Goal: Transaction & Acquisition: Purchase product/service

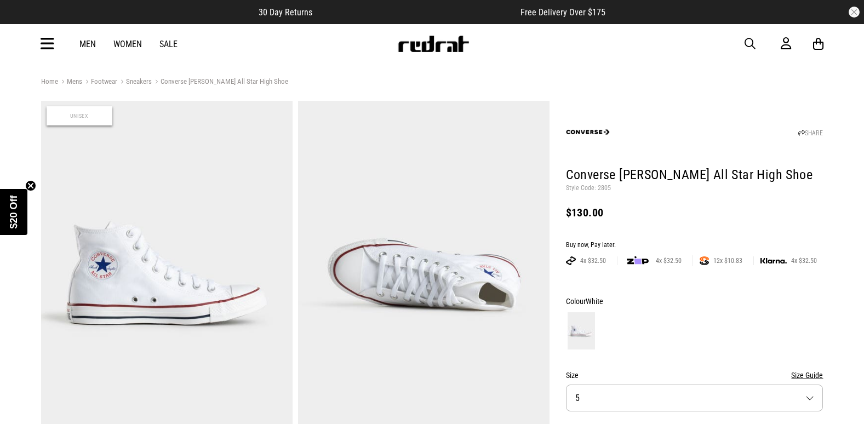
drag, startPoint x: 0, startPoint y: 0, endPoint x: 754, endPoint y: 45, distance: 754.9
click at [754, 45] on span "button" at bounding box center [750, 43] width 11 height 13
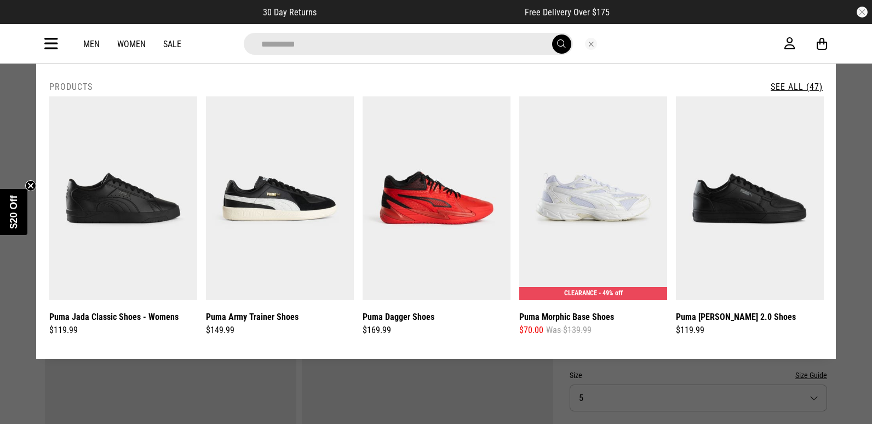
type input "**********"
click at [804, 85] on link "See All (47)" at bounding box center [797, 87] width 52 height 10
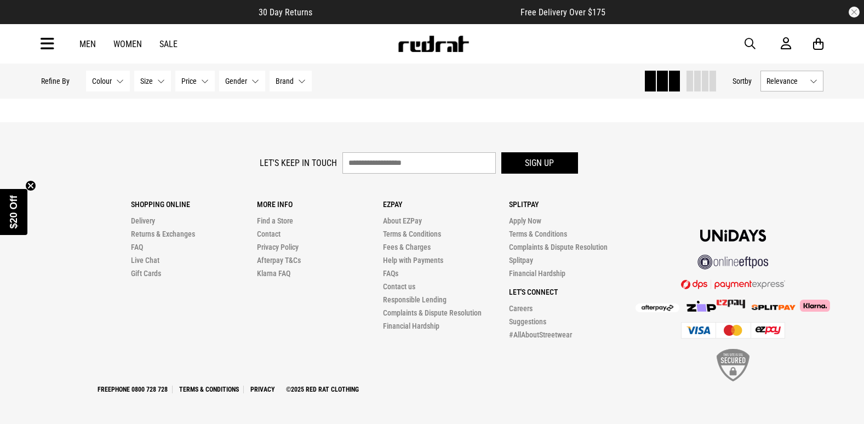
scroll to position [3501, 0]
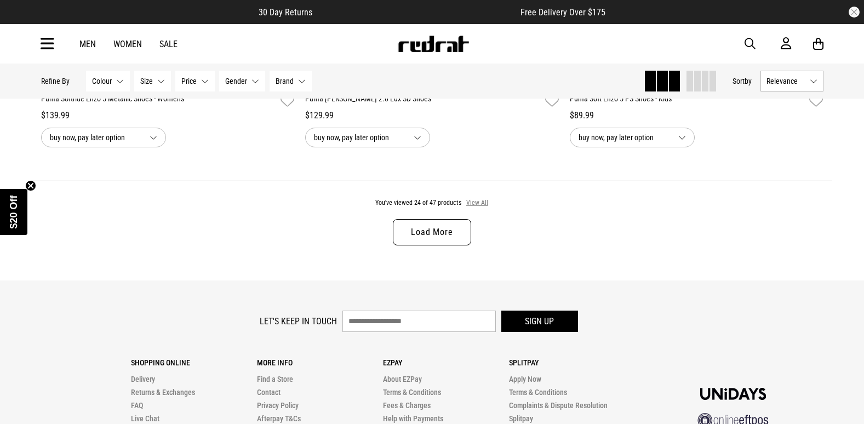
click at [482, 207] on button "View All" at bounding box center [477, 203] width 23 height 10
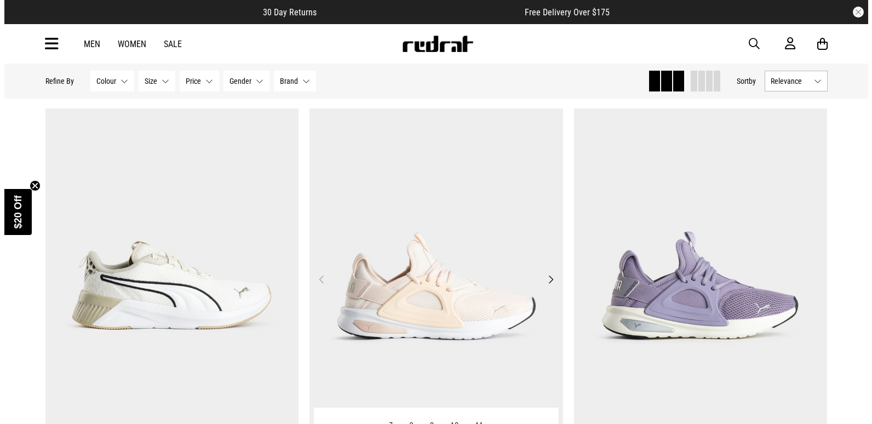
scroll to position [5542, 0]
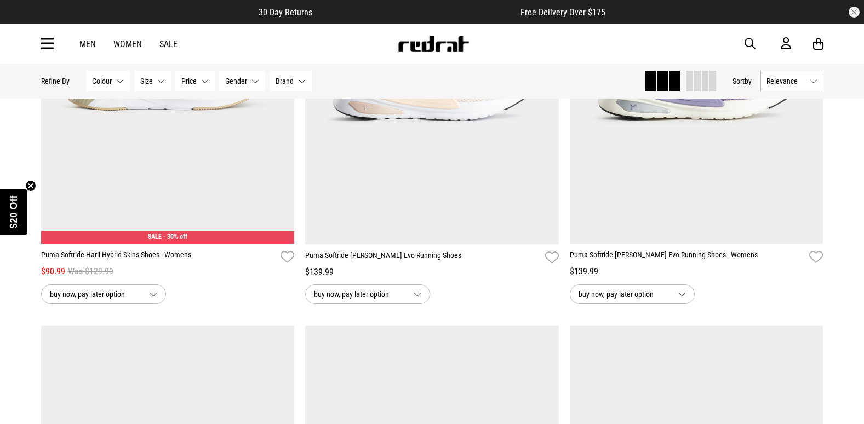
click at [751, 44] on span "button" at bounding box center [750, 43] width 11 height 13
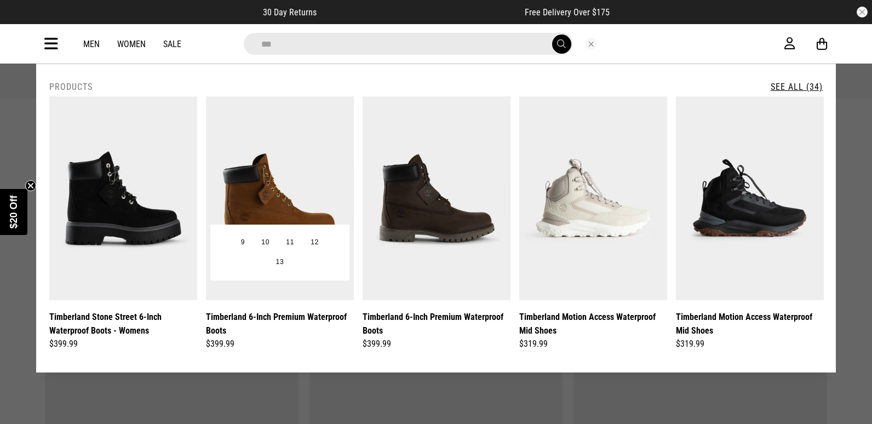
type input "***"
click at [267, 210] on img at bounding box center [280, 198] width 148 height 204
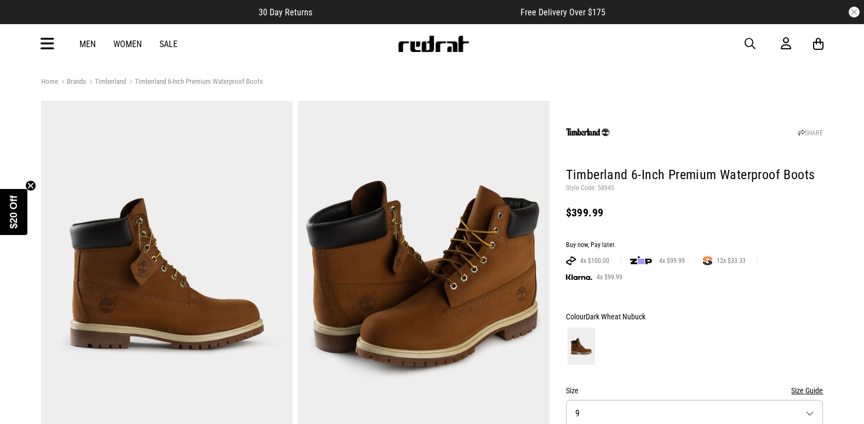
click at [601, 189] on p "Style Code: 58945" at bounding box center [695, 188] width 258 height 9
copy p "58945"
click at [47, 45] on icon at bounding box center [48, 44] width 14 height 18
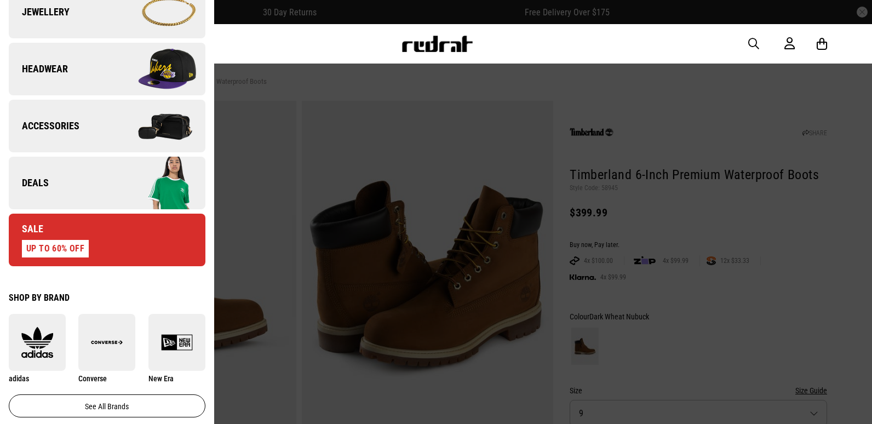
scroll to position [493, 0]
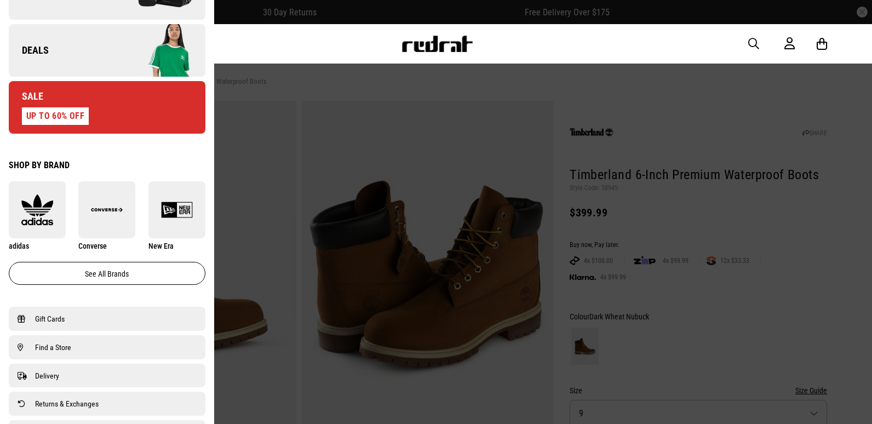
click at [39, 54] on span "Deals" at bounding box center [29, 50] width 40 height 13
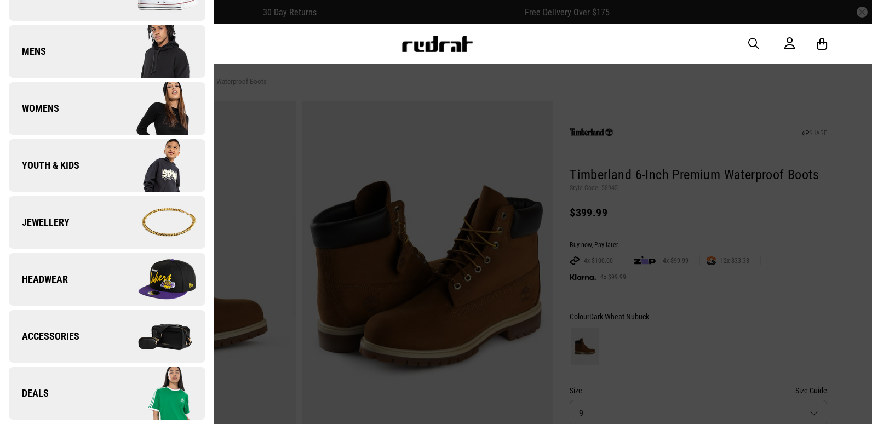
scroll to position [0, 0]
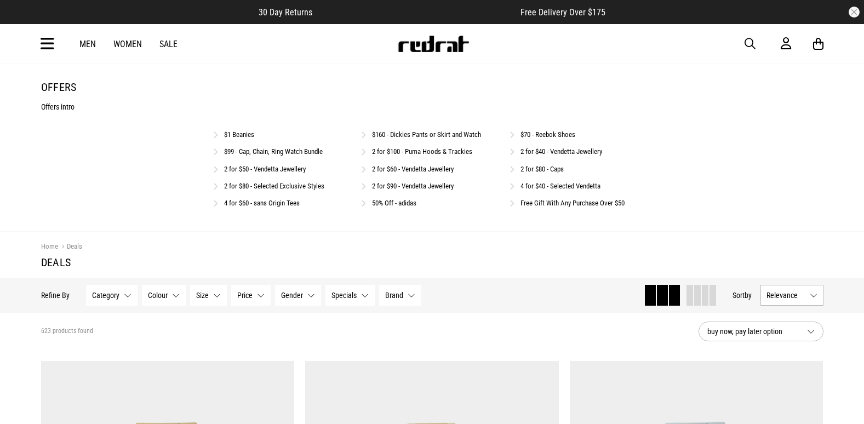
click at [562, 203] on link "Free Gift With Any Purchase Over $50" at bounding box center [573, 203] width 104 height 8
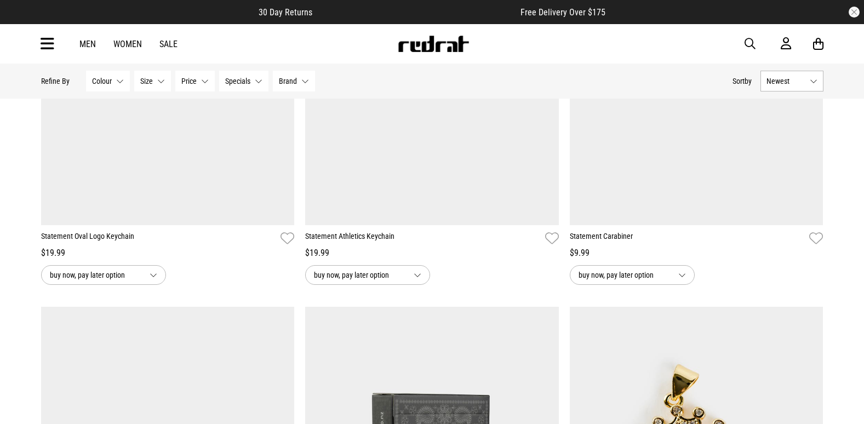
scroll to position [472, 0]
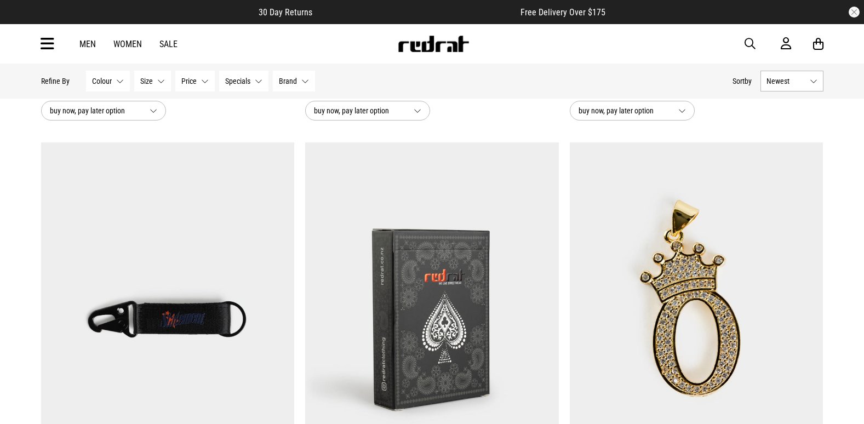
click at [392, 251] on img at bounding box center [432, 319] width 254 height 355
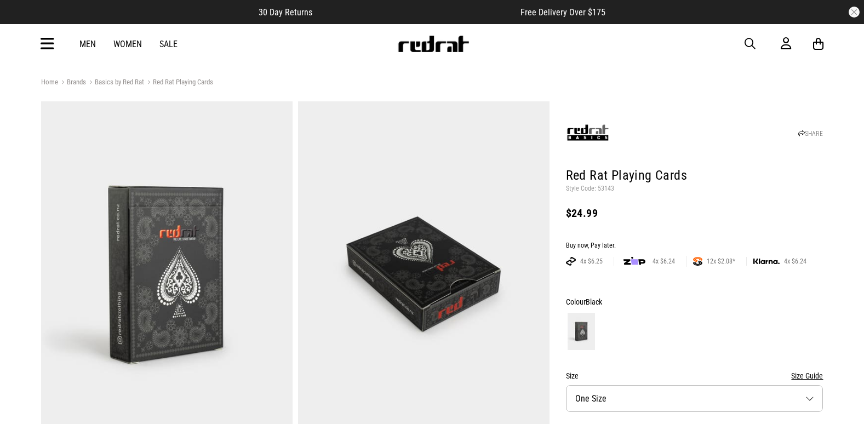
click at [606, 187] on p "Style Code: 53143" at bounding box center [695, 189] width 258 height 9
copy p "53143"
